Goal: Navigation & Orientation: Understand site structure

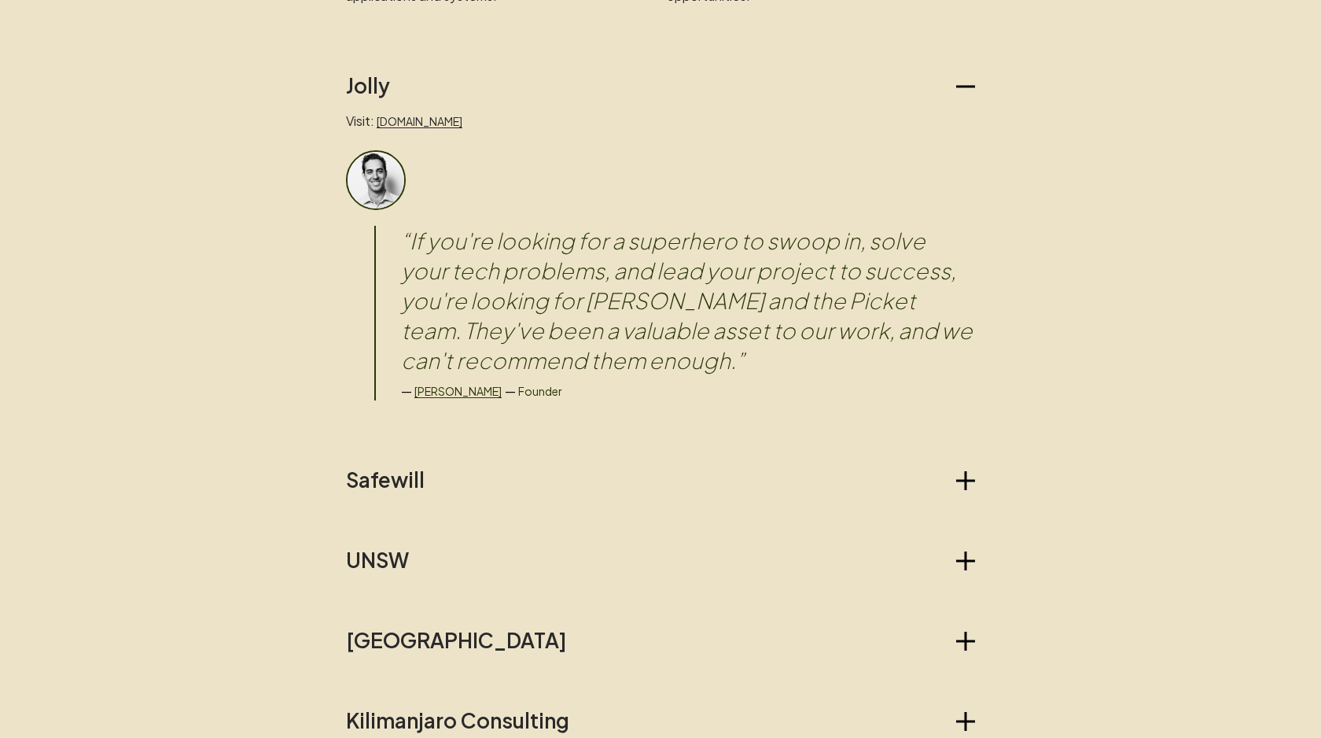
scroll to position [1310, 0]
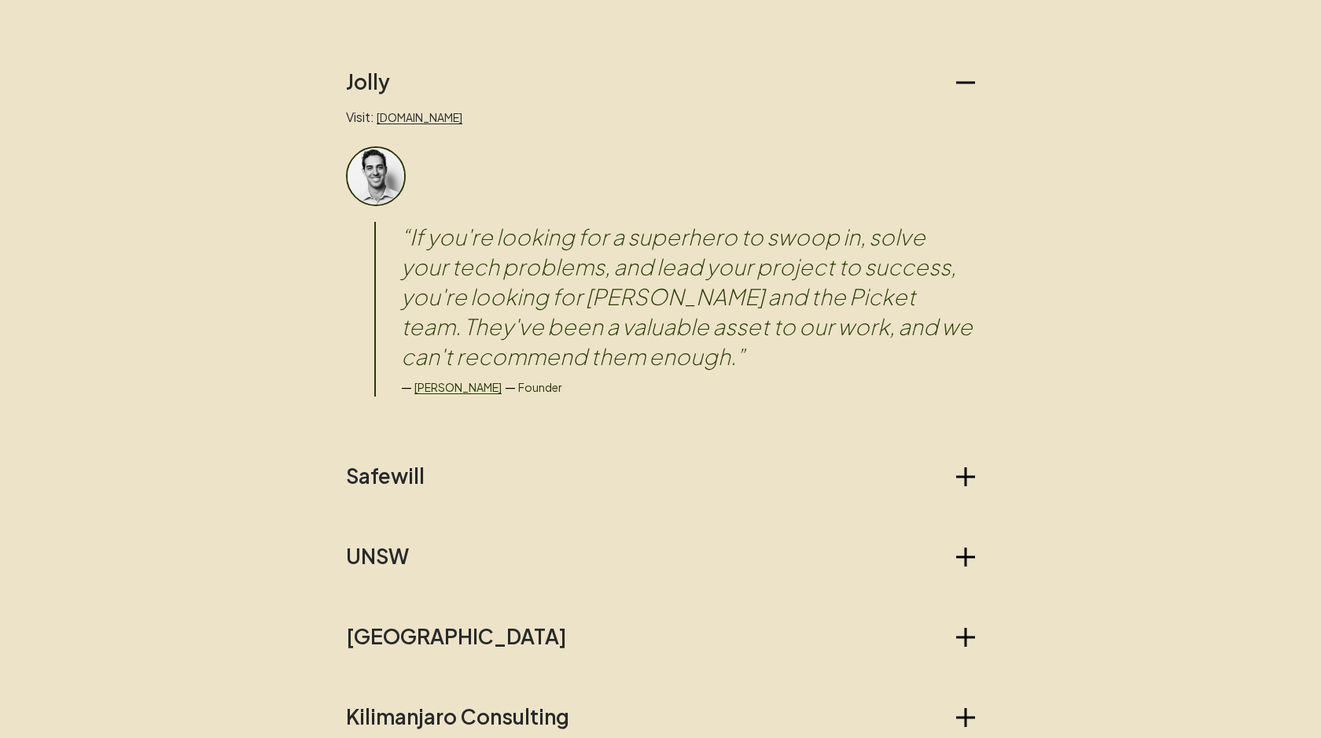
click at [565, 297] on blockquote "“ If you're looking for a superhero to swoop in, solve your tech problems, and …" at bounding box center [688, 296] width 574 height 149
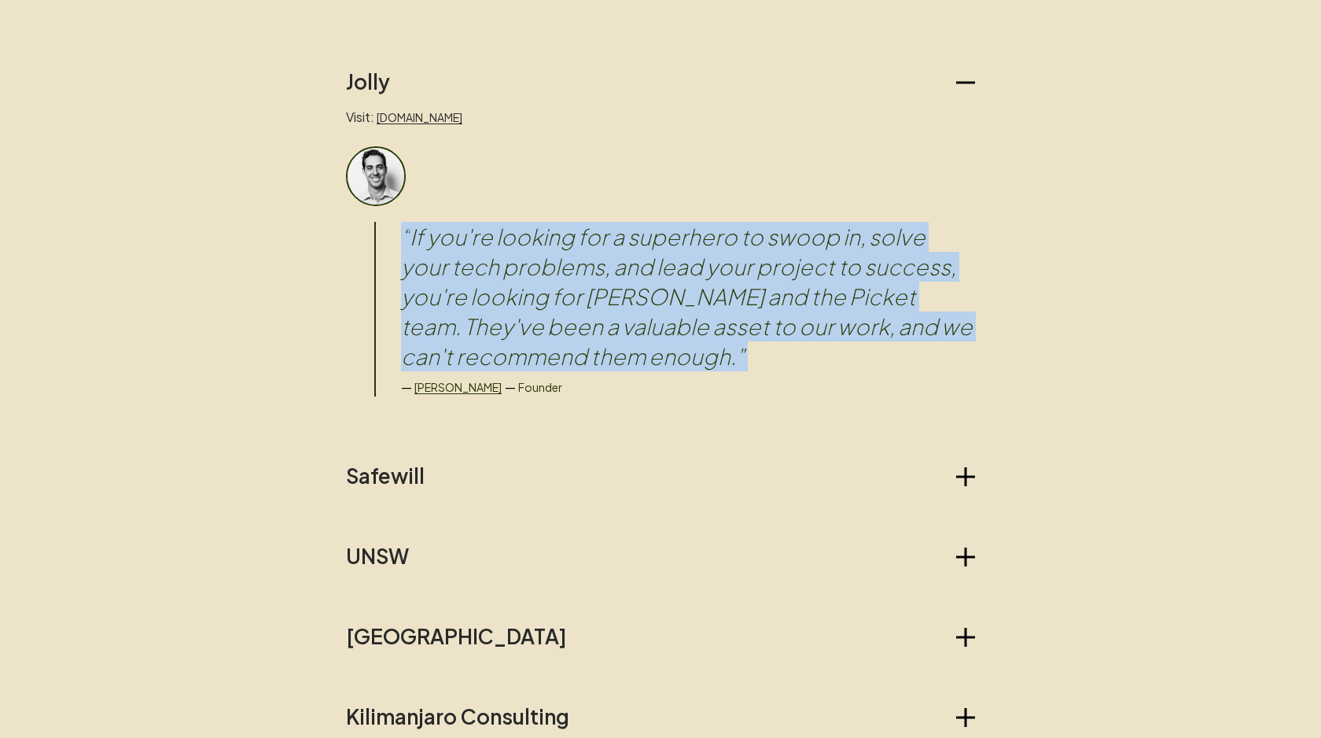
click at [565, 297] on blockquote "“ If you're looking for a superhero to swoop in, solve your tech problems, and …" at bounding box center [688, 296] width 574 height 149
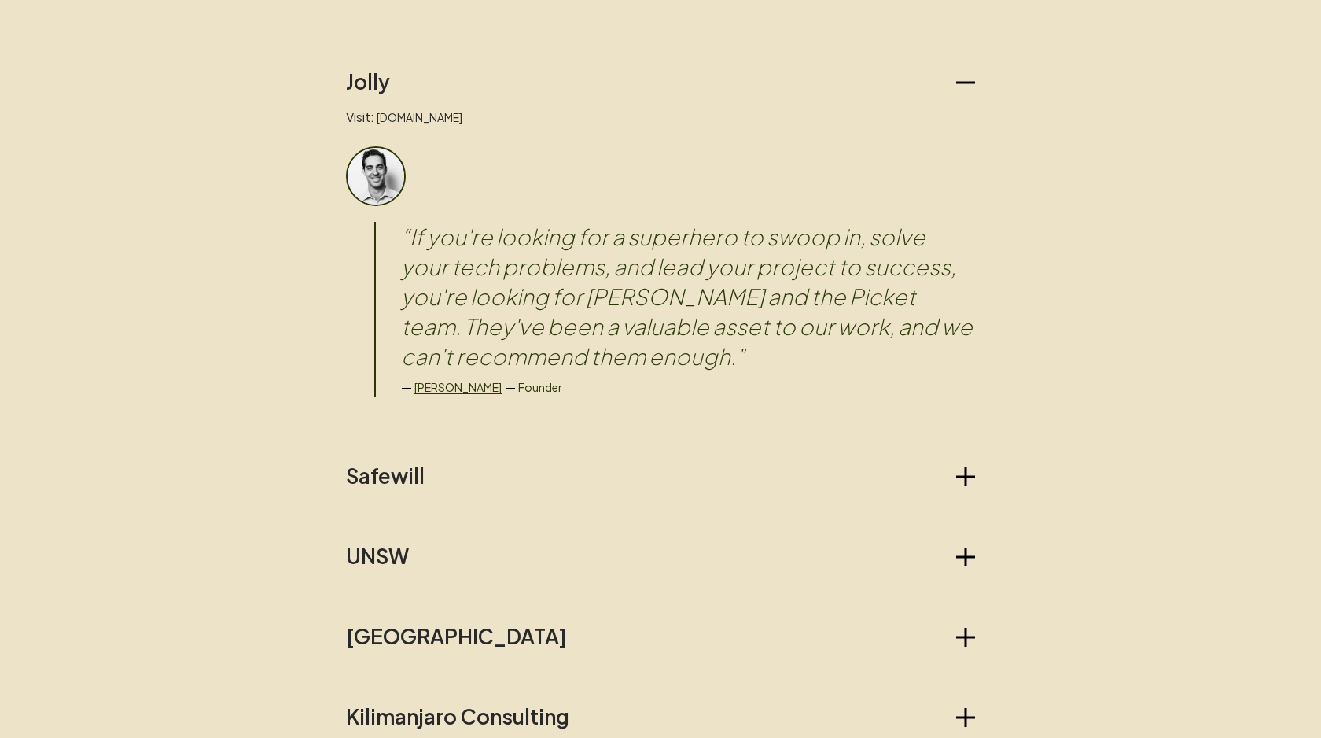
click at [672, 301] on blockquote "“ If you're looking for a superhero to swoop in, solve your tech problems, and …" at bounding box center [688, 296] width 574 height 149
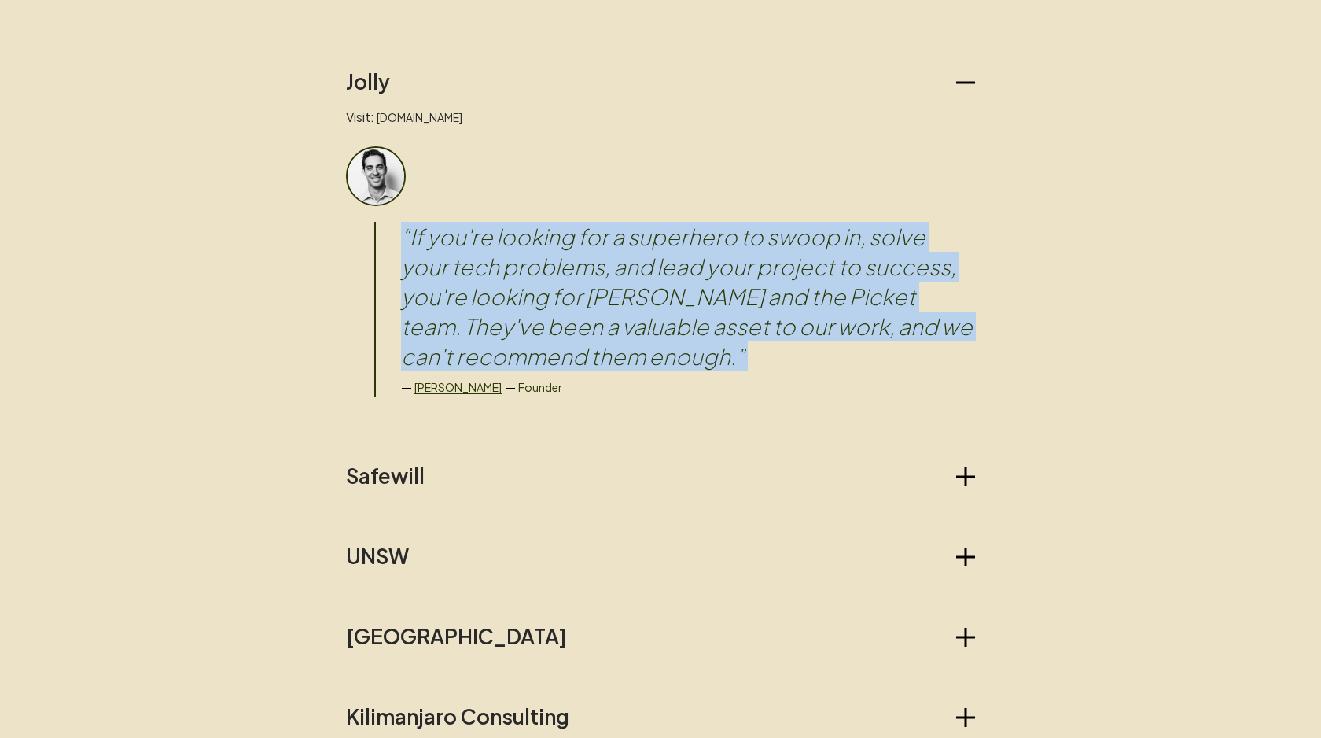
click at [672, 301] on blockquote "“ If you're looking for a superhero to swoop in, solve your tech problems, and …" at bounding box center [688, 296] width 574 height 149
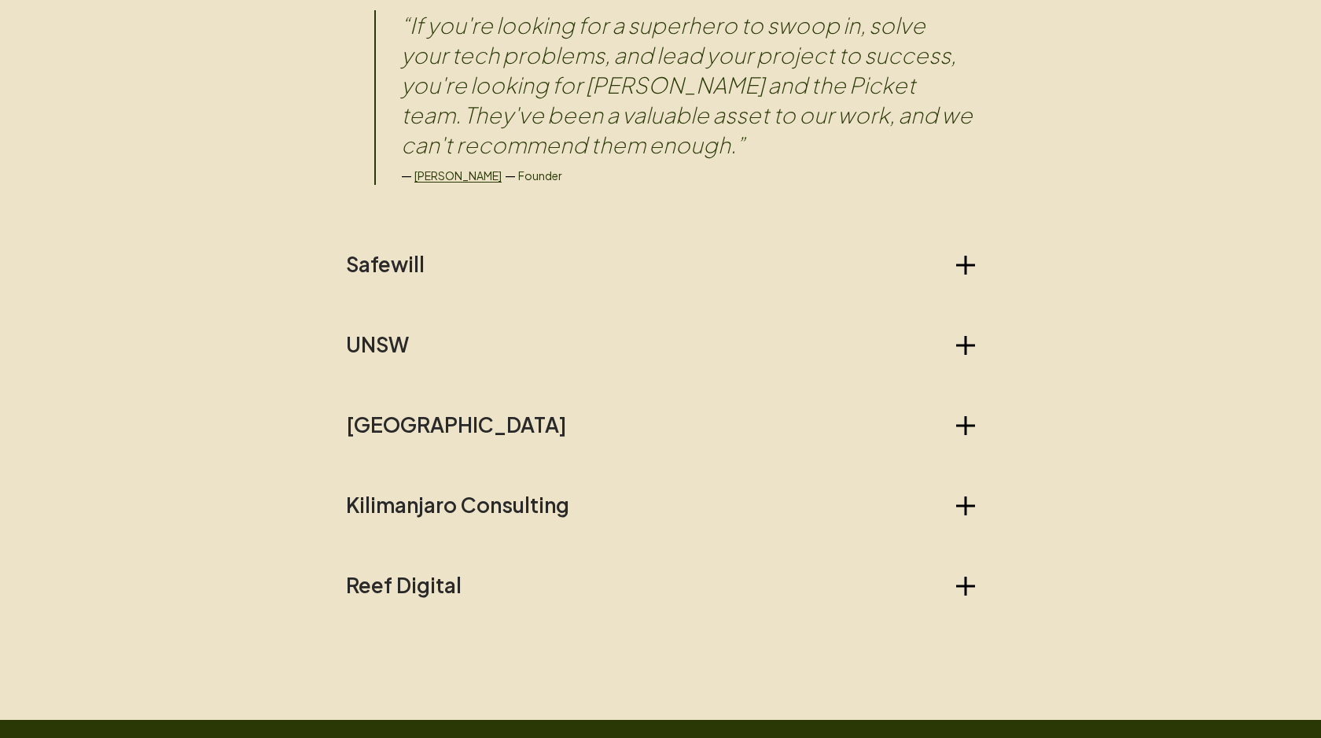
scroll to position [1585, 0]
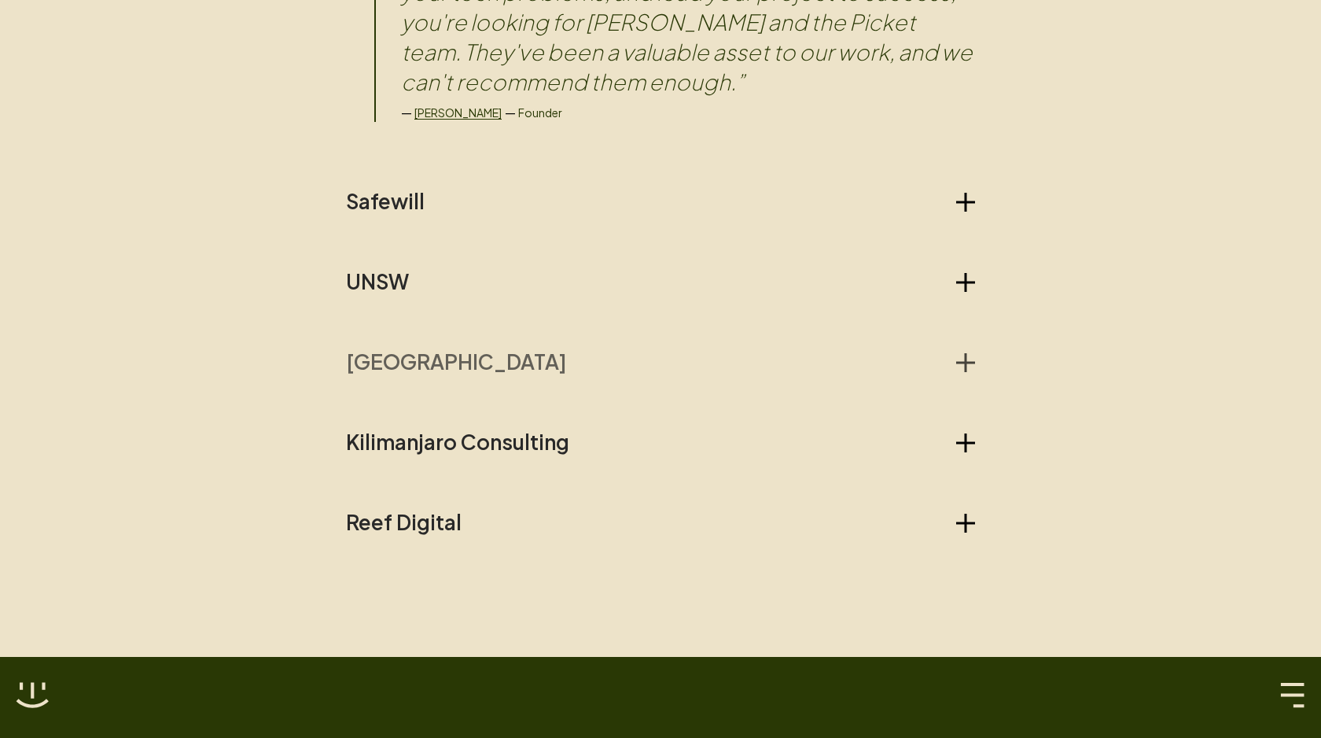
click at [959, 356] on icon "button" at bounding box center [965, 362] width 19 height 19
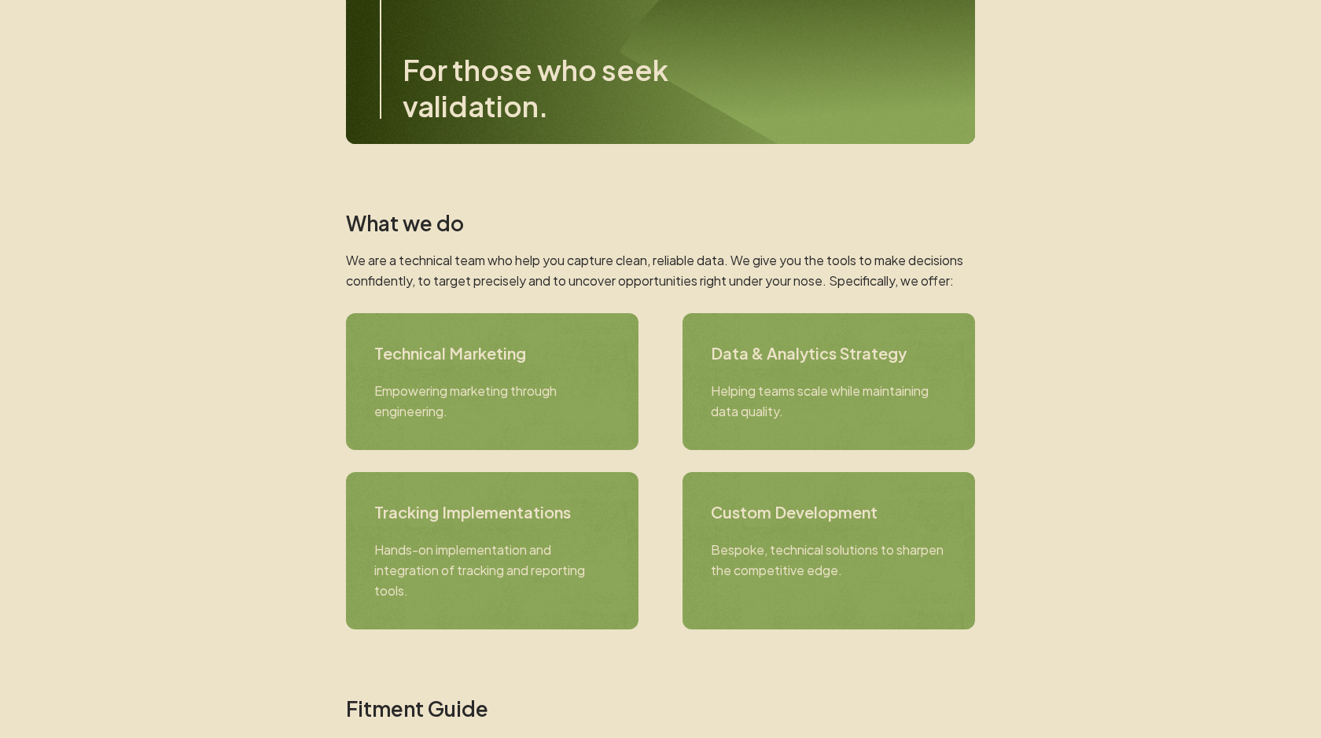
scroll to position [0, 0]
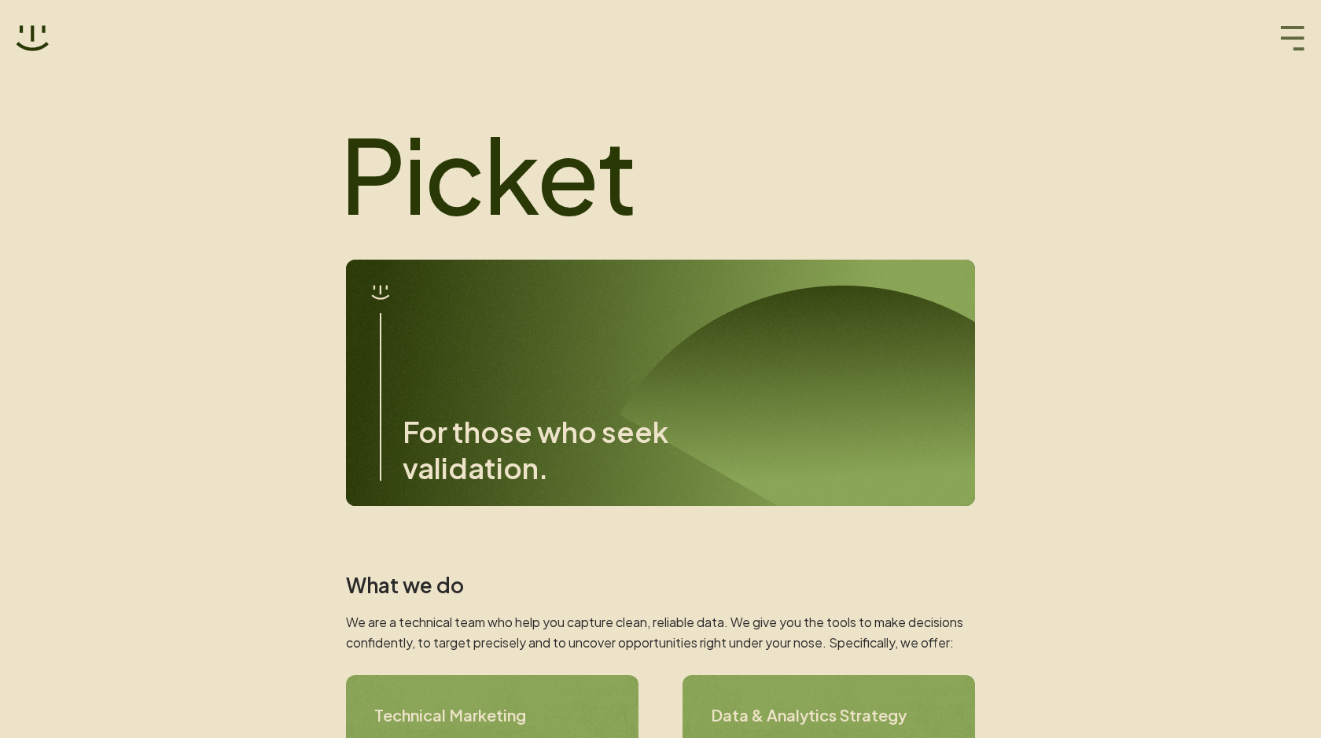
click at [1288, 42] on icon "button" at bounding box center [1292, 38] width 25 height 25
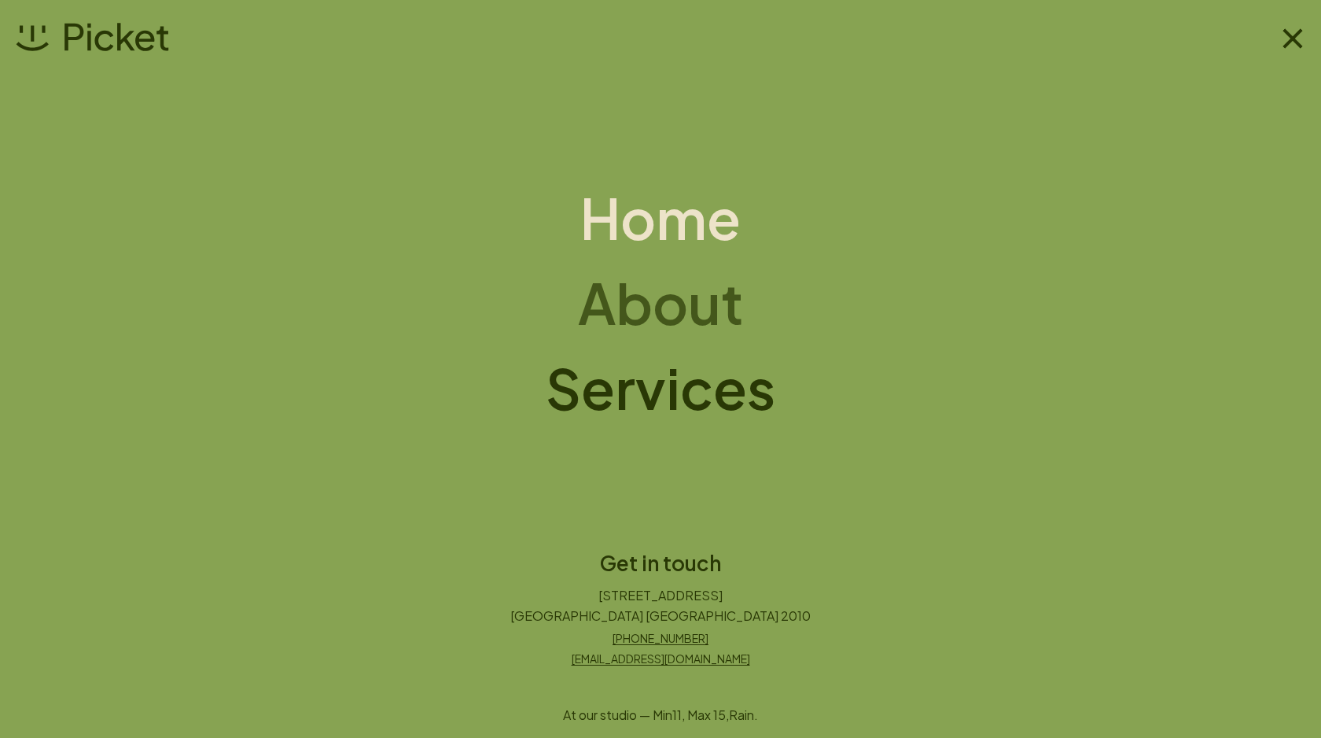
click at [679, 316] on h1 "About" at bounding box center [661, 302] width 166 height 63
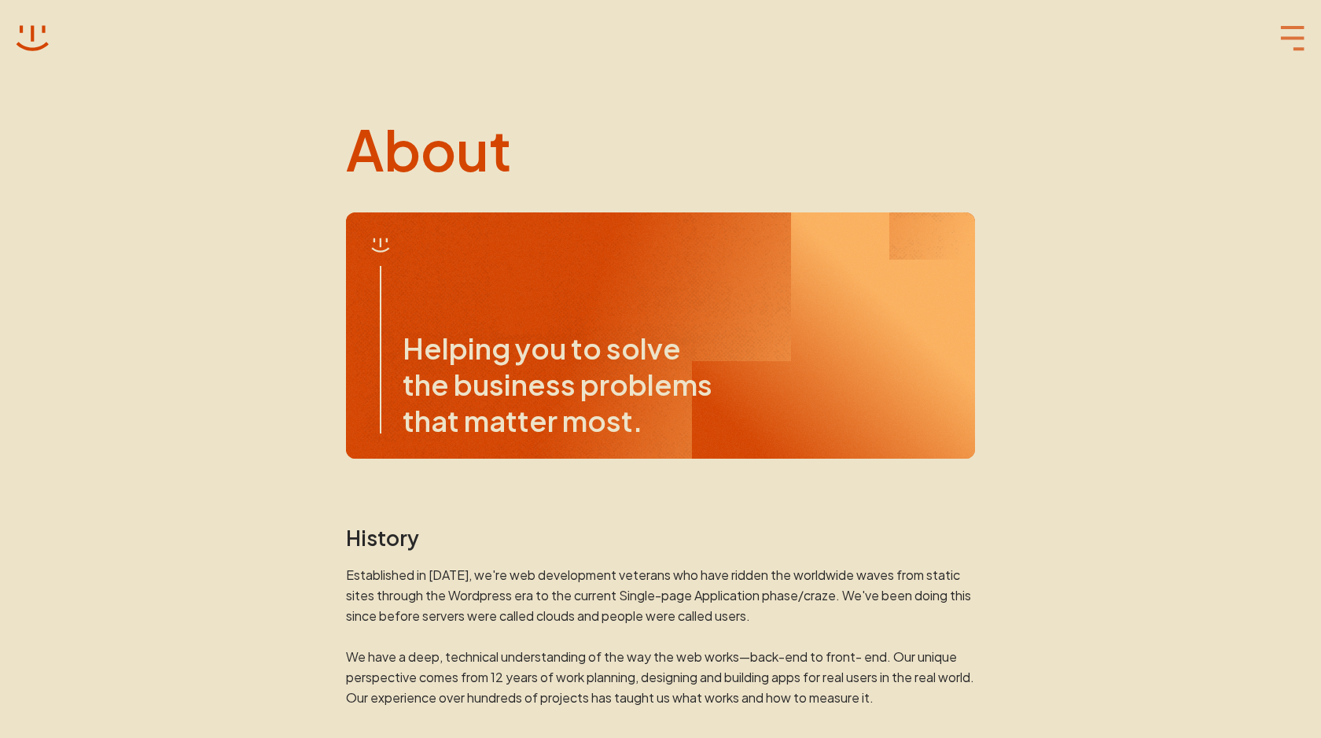
click at [1287, 42] on icon "button" at bounding box center [1292, 38] width 25 height 25
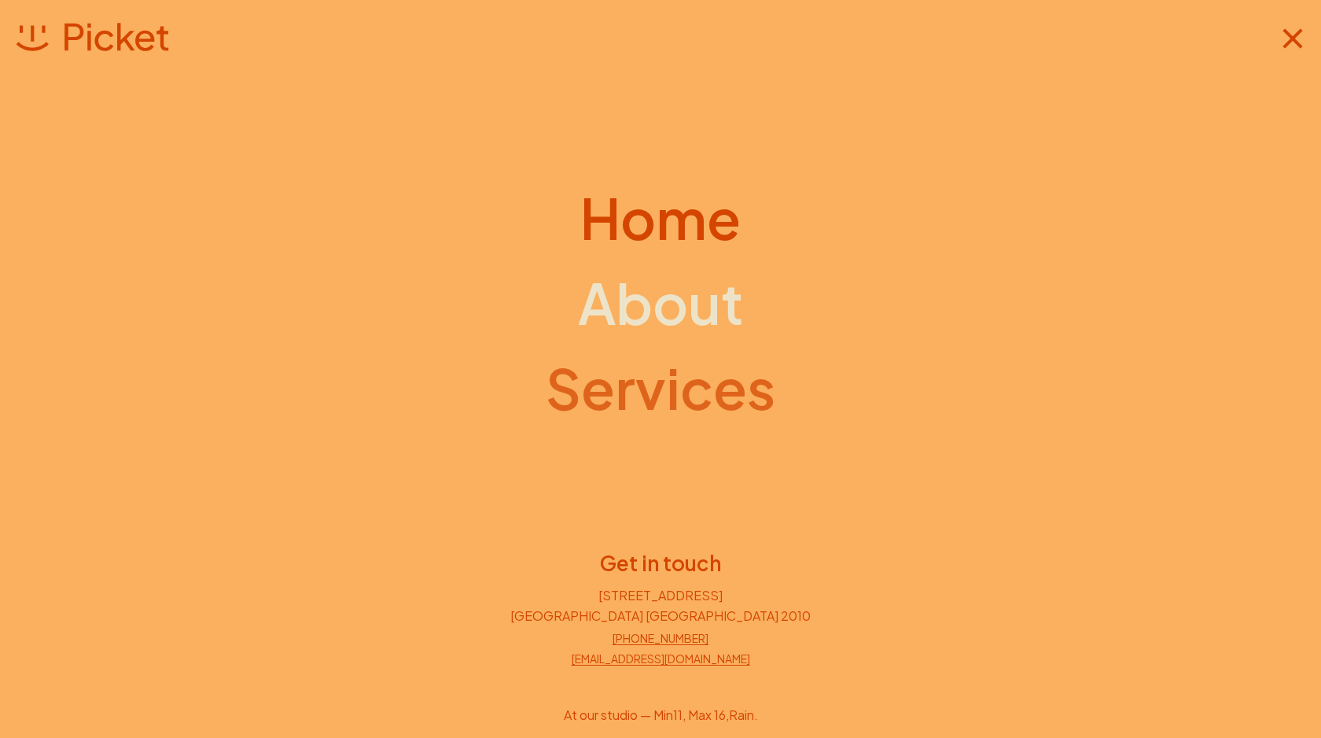
click at [633, 417] on h1 "Services" at bounding box center [661, 387] width 230 height 63
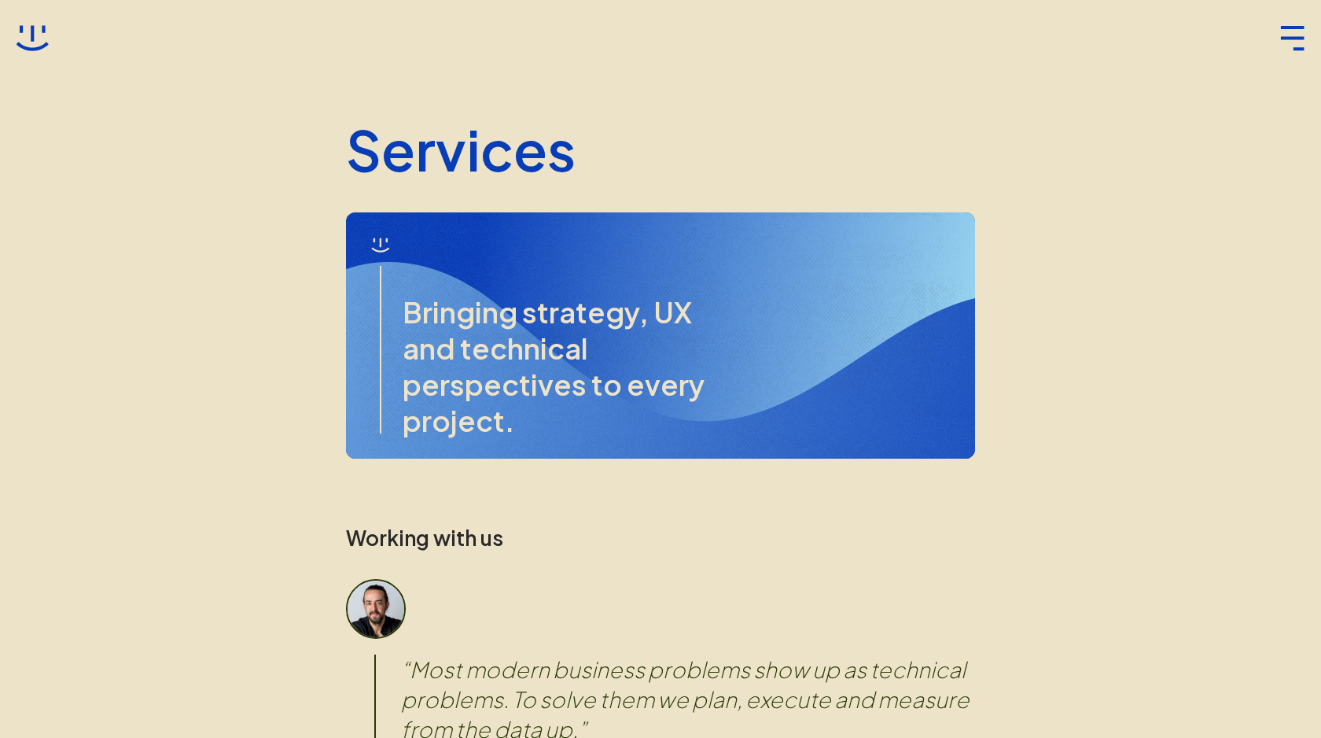
click at [53, 50] on header at bounding box center [660, 38] width 1321 height 33
click at [27, 32] on icon at bounding box center [32, 38] width 33 height 33
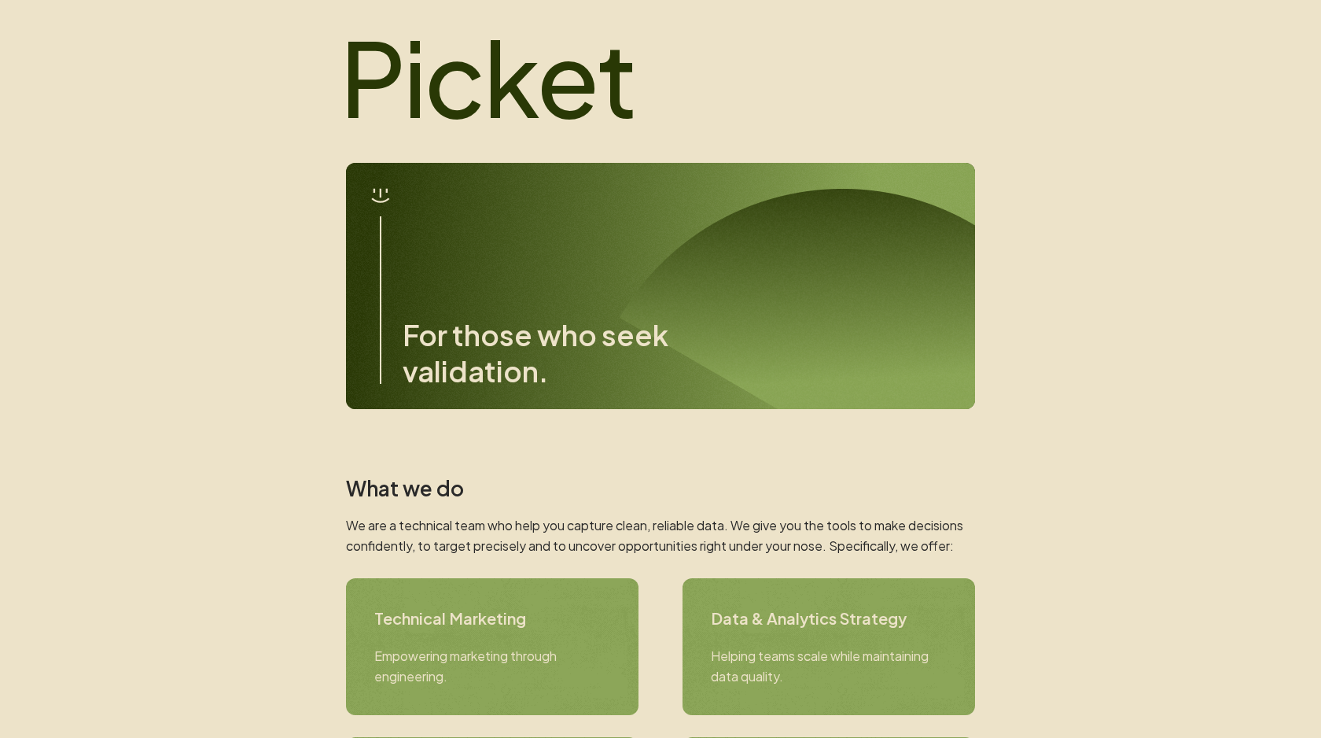
scroll to position [95, 0]
